Goal: Check status: Check status

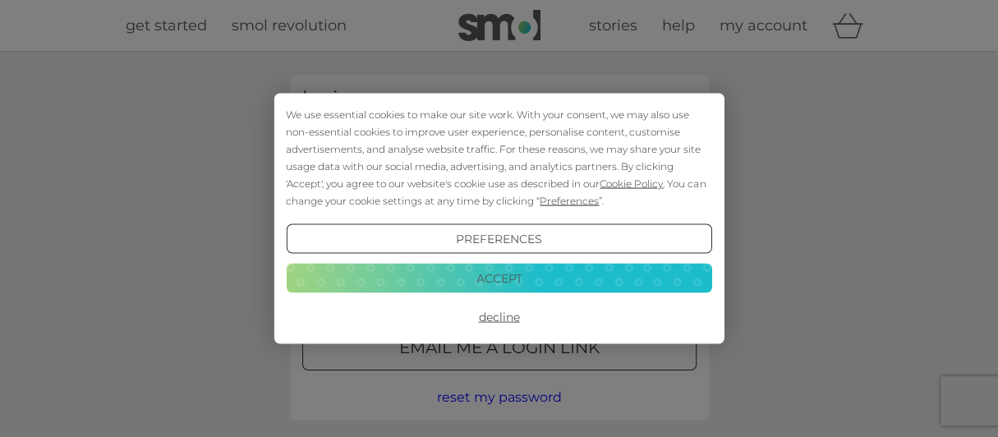
type input "[EMAIL_ADDRESS][DOMAIN_NAME]"
click at [550, 283] on button "Accept" at bounding box center [498, 278] width 425 height 30
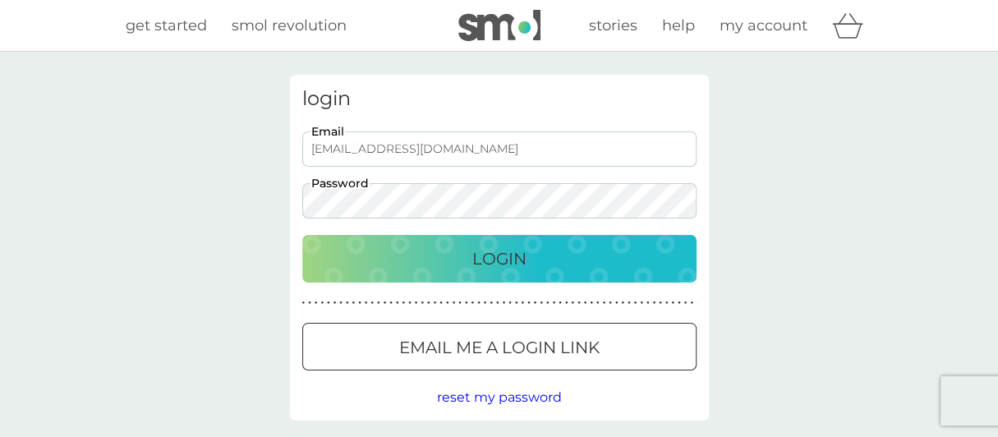
click at [539, 274] on button "Login" at bounding box center [499, 259] width 394 height 48
